Goal: Find specific page/section: Find specific page/section

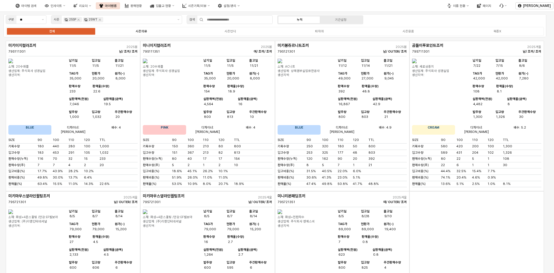
click at [137, 30] on div "시즌의류" at bounding box center [142, 31] width 12 height 4
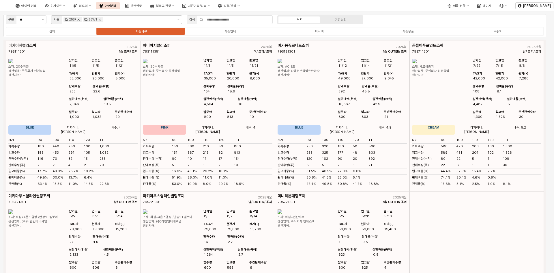
click at [79, 20] on icon "Remove 25SP" at bounding box center [79, 20] width 2 height 2
click at [82, 19] on icon "Remove 25WT" at bounding box center [80, 19] width 5 height 5
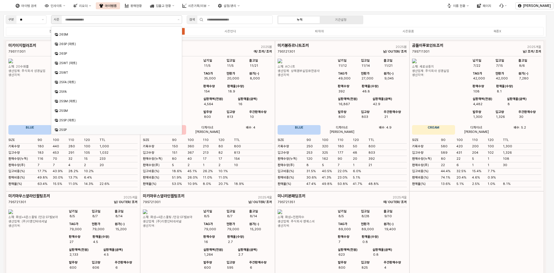
click at [155, 25] on div "시즌" at bounding box center [117, 20] width 136 height 12
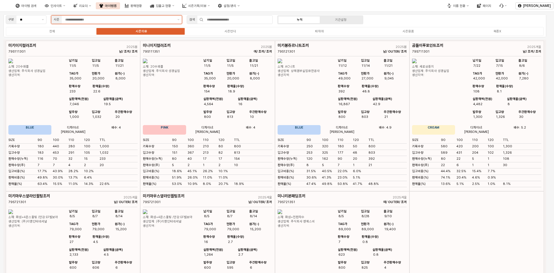
click at [157, 23] on div "앱 프레임" at bounding box center [118, 20] width 113 height 8
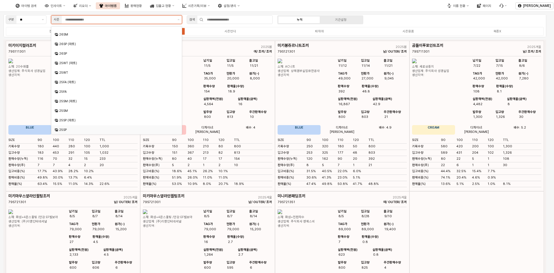
click at [159, 21] on input "앱 프레임" at bounding box center [119, 19] width 109 height 5
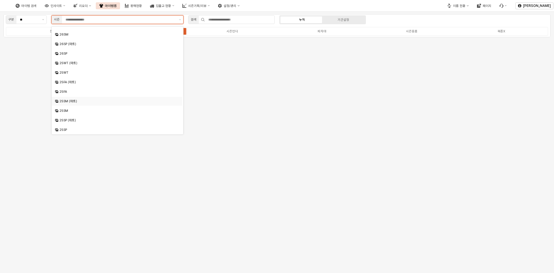
click at [100, 98] on div "25SM (마트)" at bounding box center [117, 101] width 130 height 9
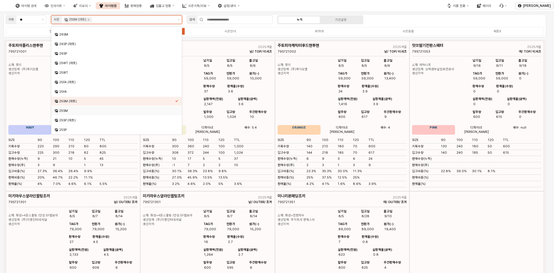
click at [72, 112] on div "25SM" at bounding box center [117, 110] width 116 height 4
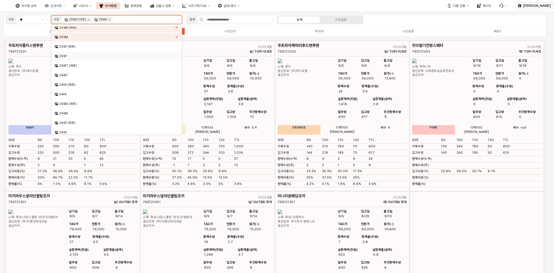
scroll to position [131, 0]
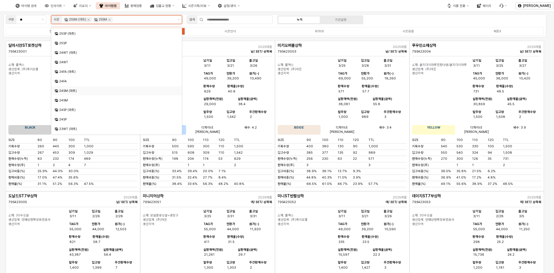
click at [76, 92] on font "24SM (마트)" at bounding box center [68, 91] width 18 height 4
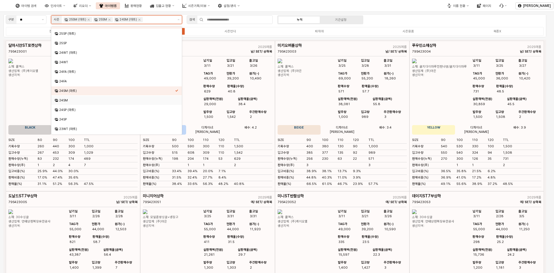
click at [73, 98] on div "24SM" at bounding box center [115, 99] width 120 height 5
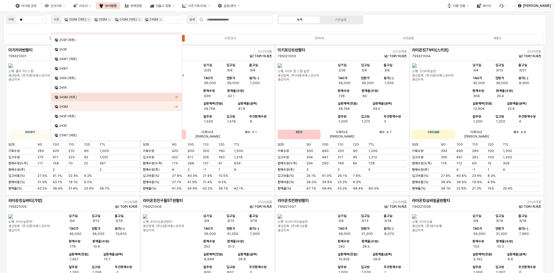
click at [254, 30] on div "구분 ** 시즌 25SM (마트) 25SM 24SM (마트) 24SM 검색 누적 기간설정 전체 시즌의류 시즌언더 파자마 시즌용품 복종X" at bounding box center [274, 29] width 542 height 30
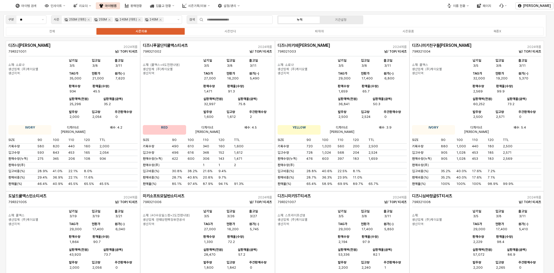
scroll to position [260, 0]
